Goal: Contribute content: Add original content to the website for others to see

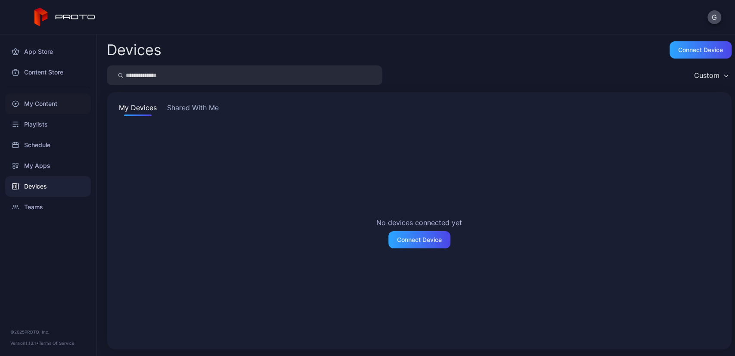
click at [44, 105] on div "My Content" at bounding box center [48, 103] width 86 height 21
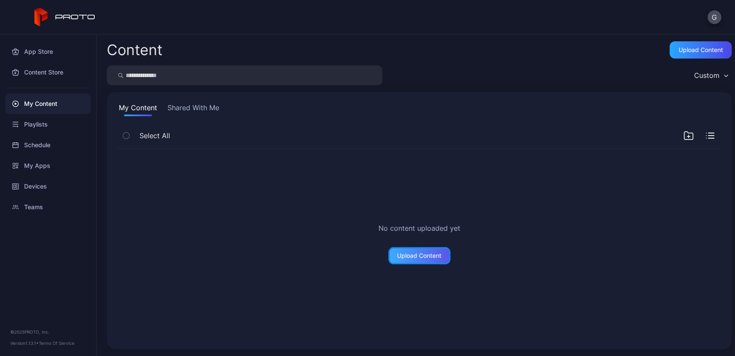
click at [412, 259] on div "Upload Content" at bounding box center [419, 255] width 44 height 7
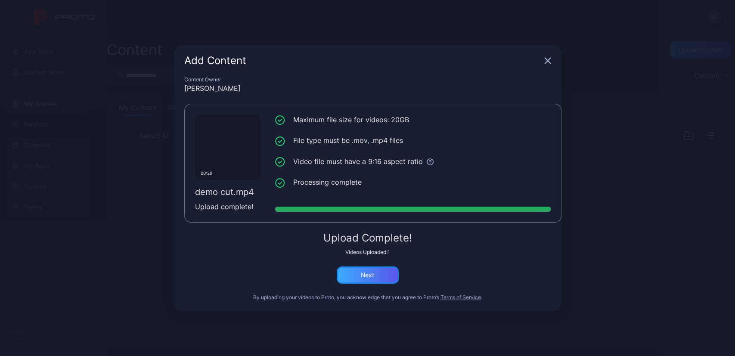
click at [363, 272] on div "Next" at bounding box center [367, 275] width 13 height 7
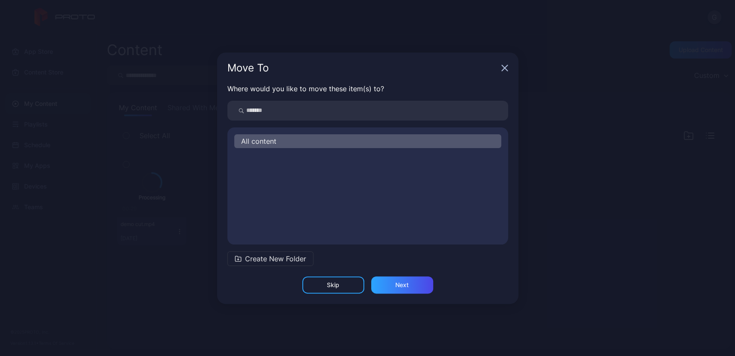
click at [241, 259] on button "Create New Folder" at bounding box center [270, 259] width 86 height 15
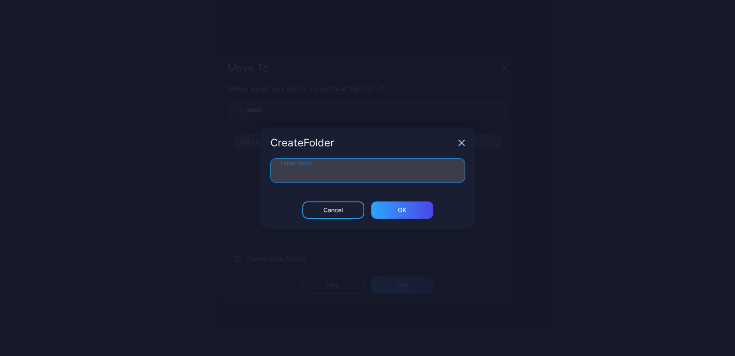
click at [336, 176] on input "Folder Name" at bounding box center [367, 171] width 195 height 24
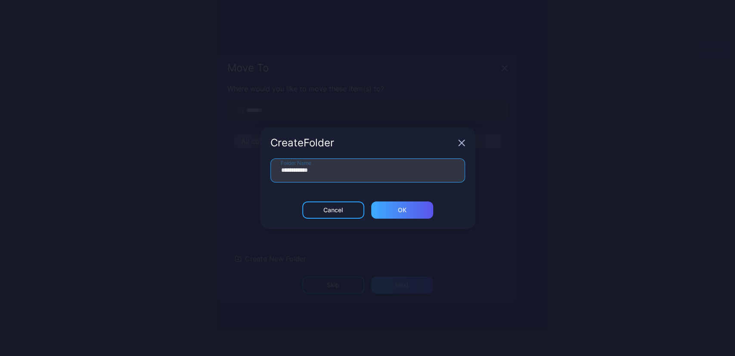
type input "**********"
click at [411, 211] on div "ОК" at bounding box center [402, 210] width 62 height 17
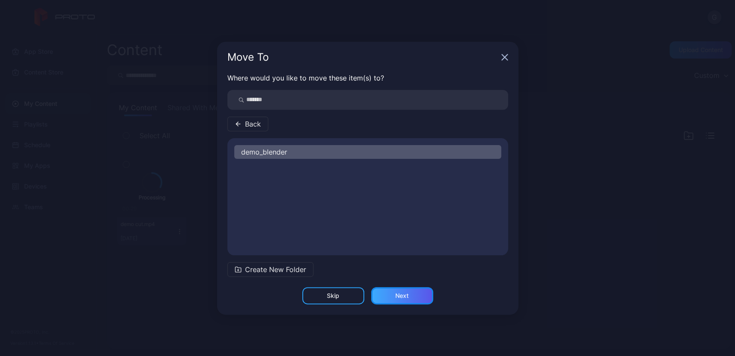
click at [400, 296] on div "Next" at bounding box center [401, 295] width 13 height 7
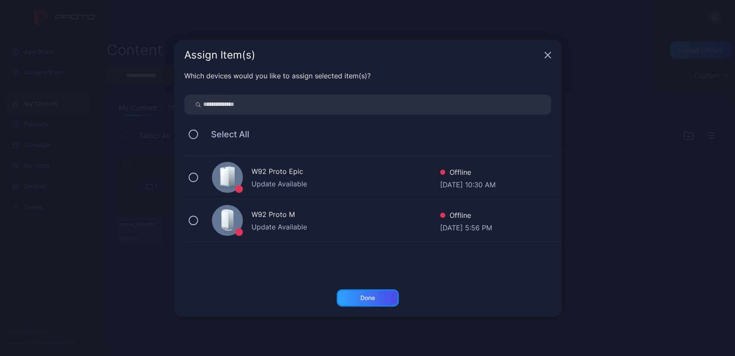
click at [384, 297] on div "Done" at bounding box center [368, 297] width 62 height 17
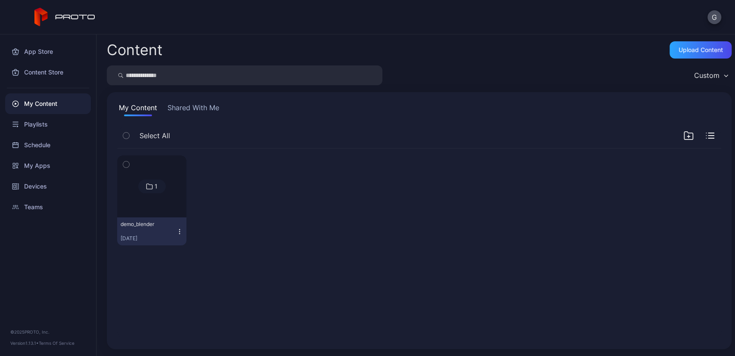
click at [152, 186] on img at bounding box center [152, 186] width 0 height 0
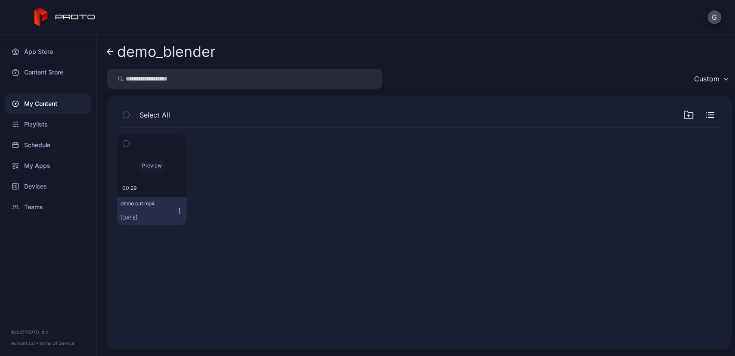
click at [180, 179] on div "Preview" at bounding box center [151, 166] width 69 height 62
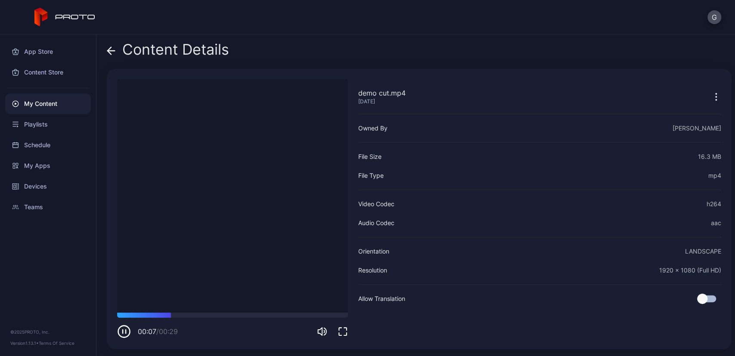
click at [122, 332] on icon "button" at bounding box center [124, 332] width 14 height 14
click at [710, 246] on div "LANDSCAPE" at bounding box center [703, 251] width 36 height 10
click at [709, 249] on div "LANDSCAPE" at bounding box center [703, 251] width 36 height 10
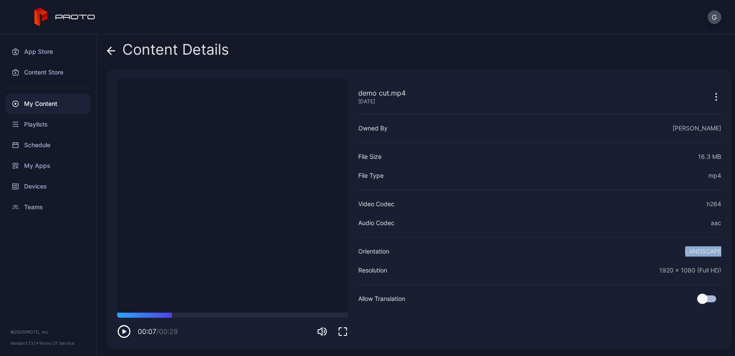
click at [710, 253] on div "LANDSCAPE" at bounding box center [703, 251] width 36 height 10
click at [719, 101] on icon "button" at bounding box center [716, 97] width 10 height 10
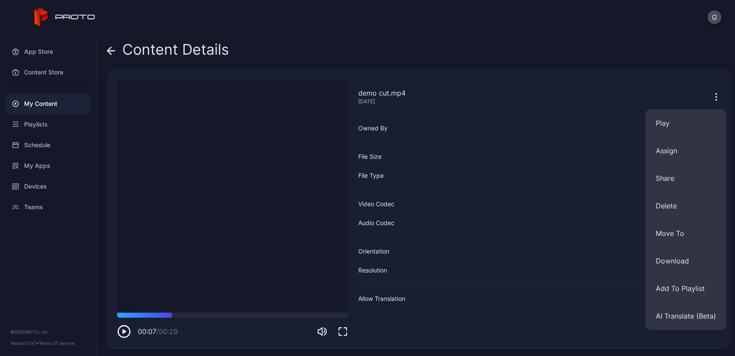
click at [373, 299] on div "Allow Translation" at bounding box center [381, 299] width 47 height 10
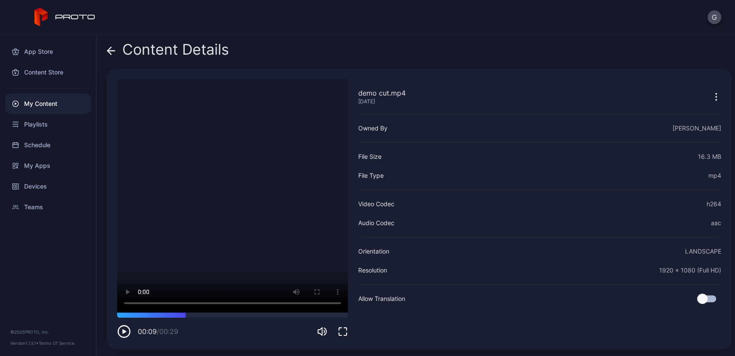
click at [34, 108] on div "My Content" at bounding box center [48, 103] width 86 height 21
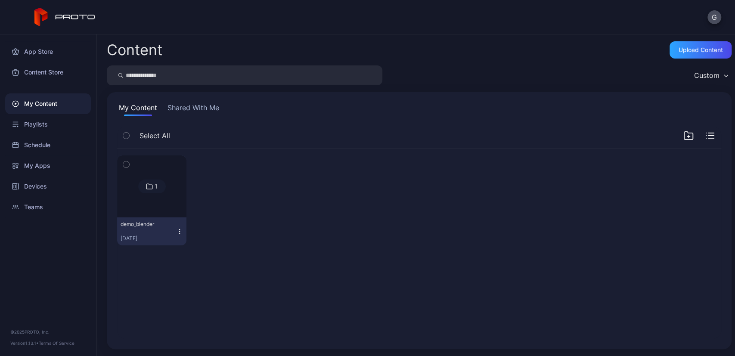
click at [124, 167] on icon "button" at bounding box center [126, 164] width 6 height 9
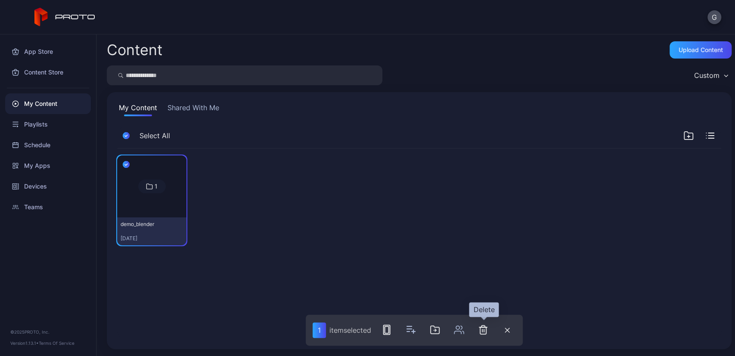
click at [489, 336] on button "button" at bounding box center [483, 329] width 17 height 17
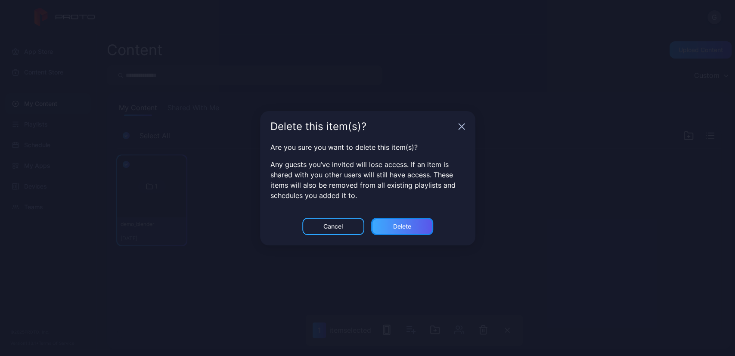
click at [398, 228] on div "Delete" at bounding box center [402, 226] width 18 height 7
